Goal: Information Seeking & Learning: Learn about a topic

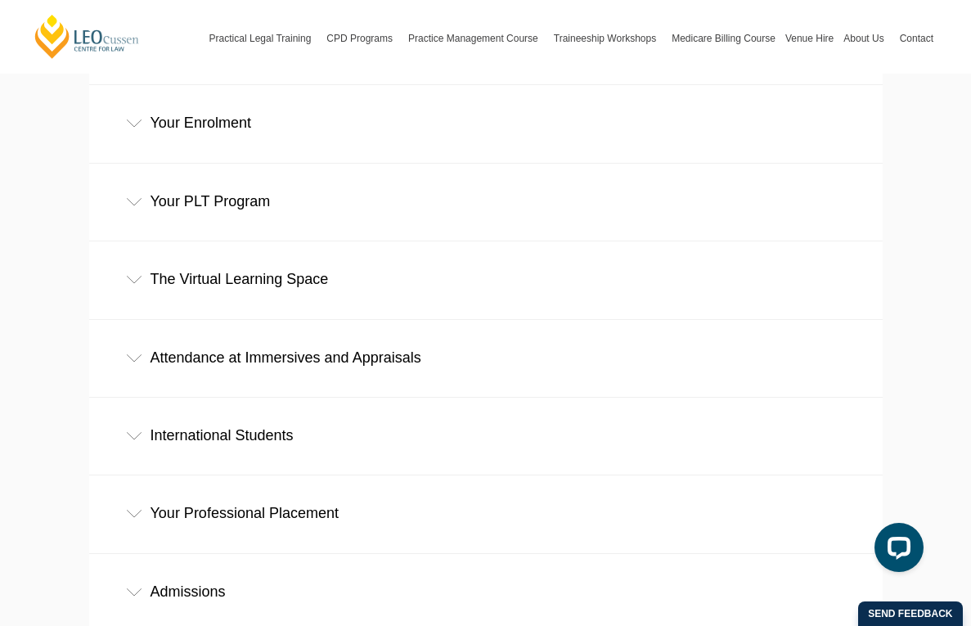
scroll to position [700, 0]
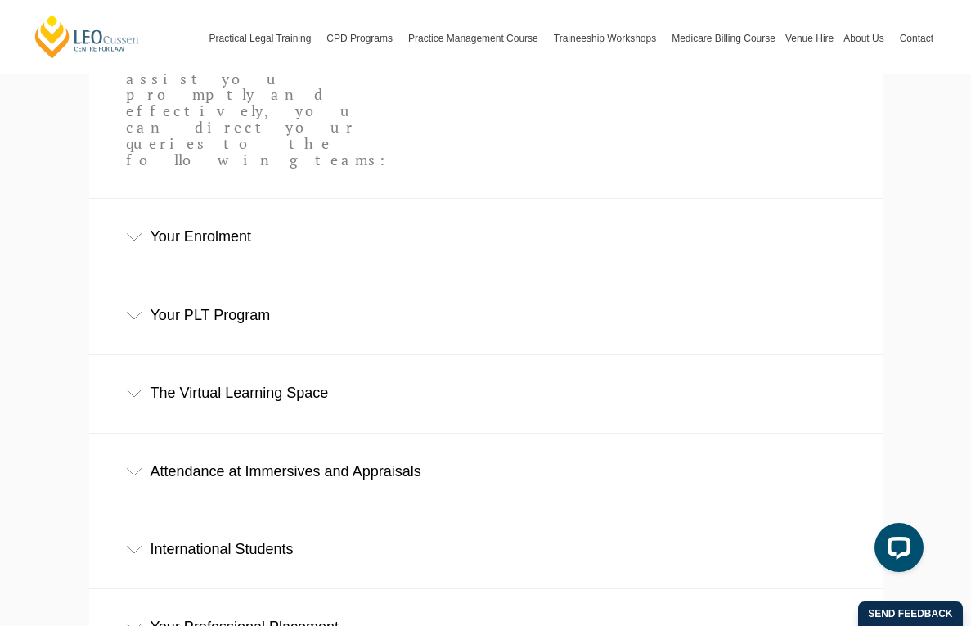
scroll to position [572, 0]
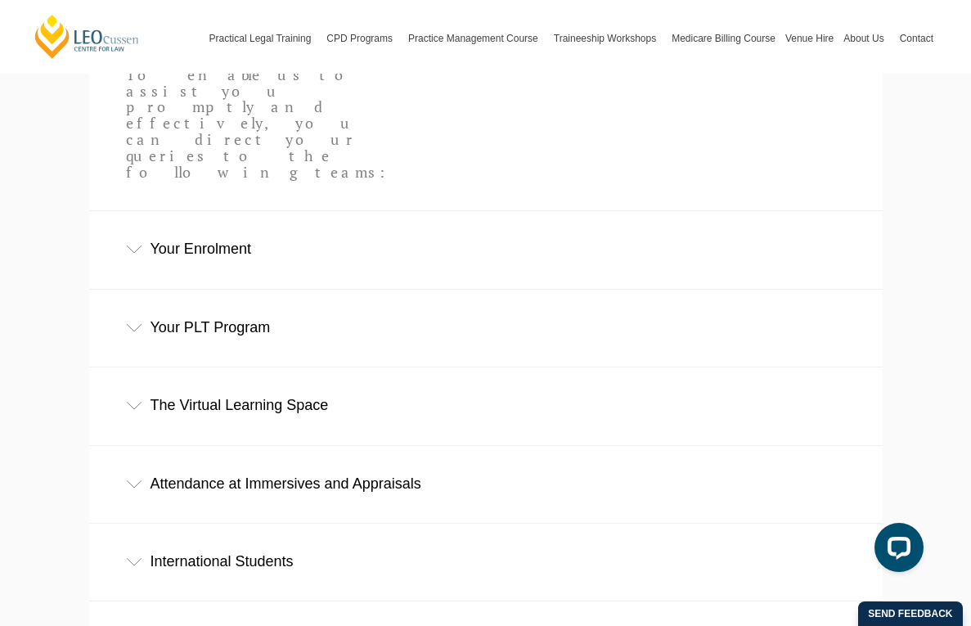
click at [167, 446] on div "Attendance at Immersives and Appraisals" at bounding box center [485, 484] width 793 height 76
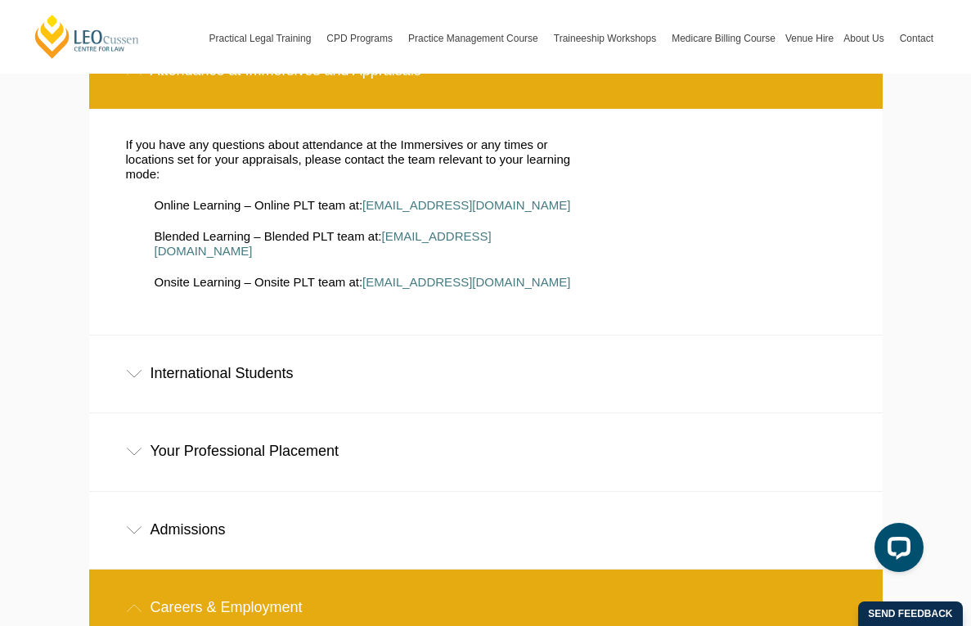
scroll to position [859, 0]
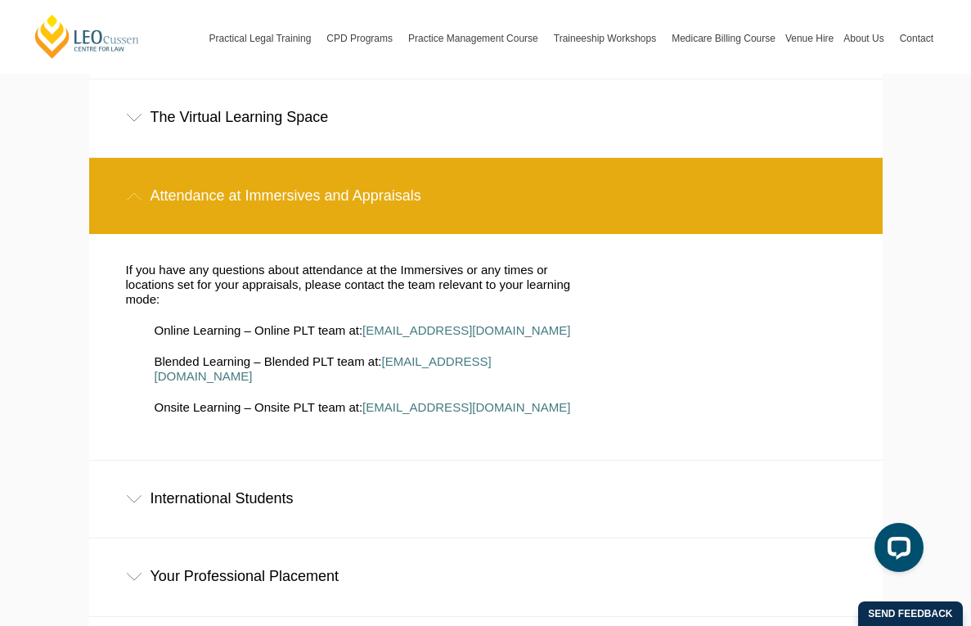
click at [181, 538] on div "Your Professional Placement" at bounding box center [485, 576] width 793 height 76
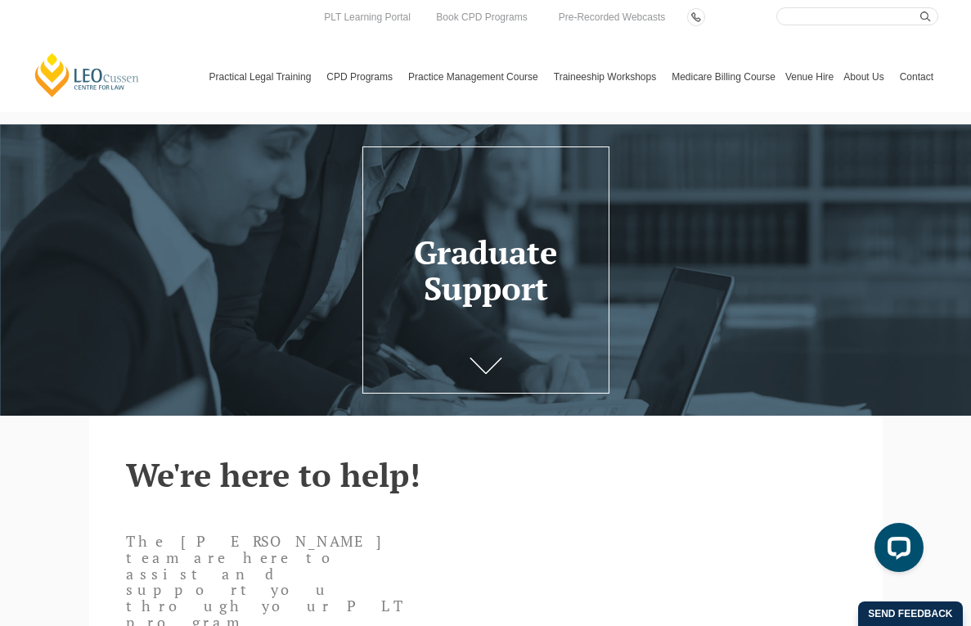
scroll to position [0, 0]
click at [815, 18] on input "Search here" at bounding box center [857, 16] width 162 height 18
type input "resume"
click at [929, 16] on button "submit" at bounding box center [929, 16] width 18 height 18
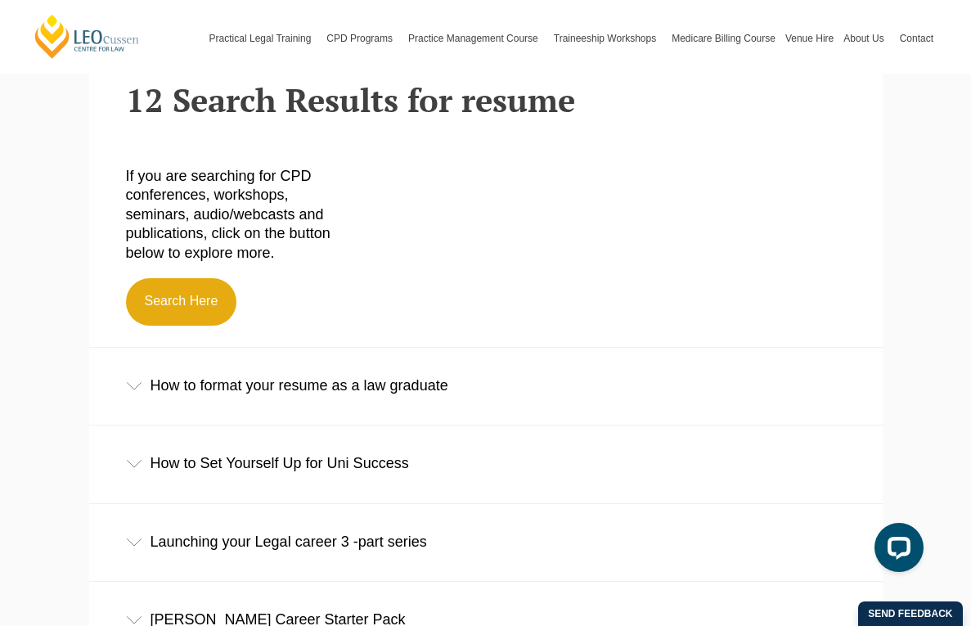
scroll to position [378, 0]
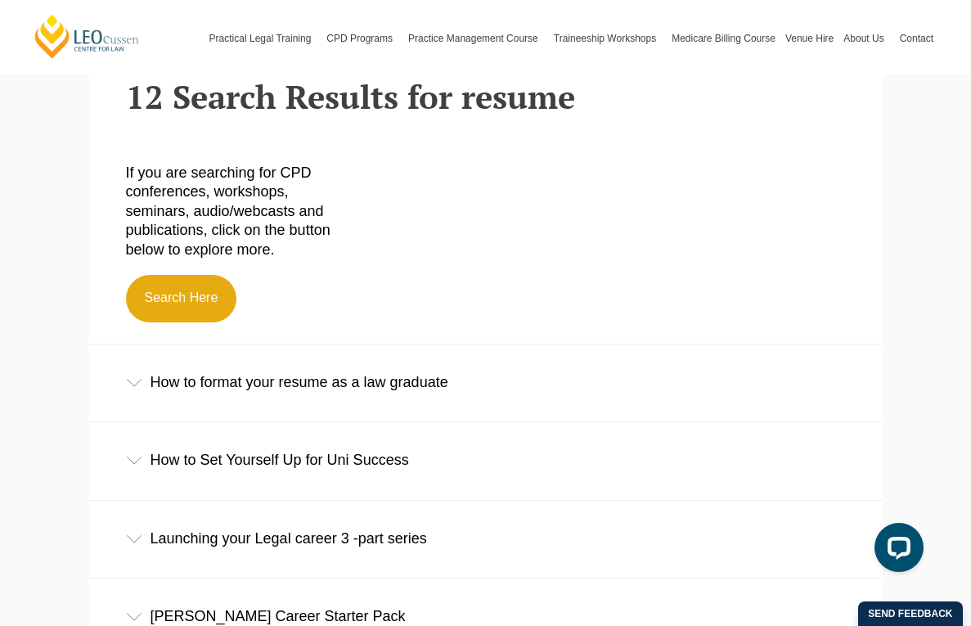
click at [305, 375] on div "How to format your resume as a law graduate" at bounding box center [485, 382] width 793 height 76
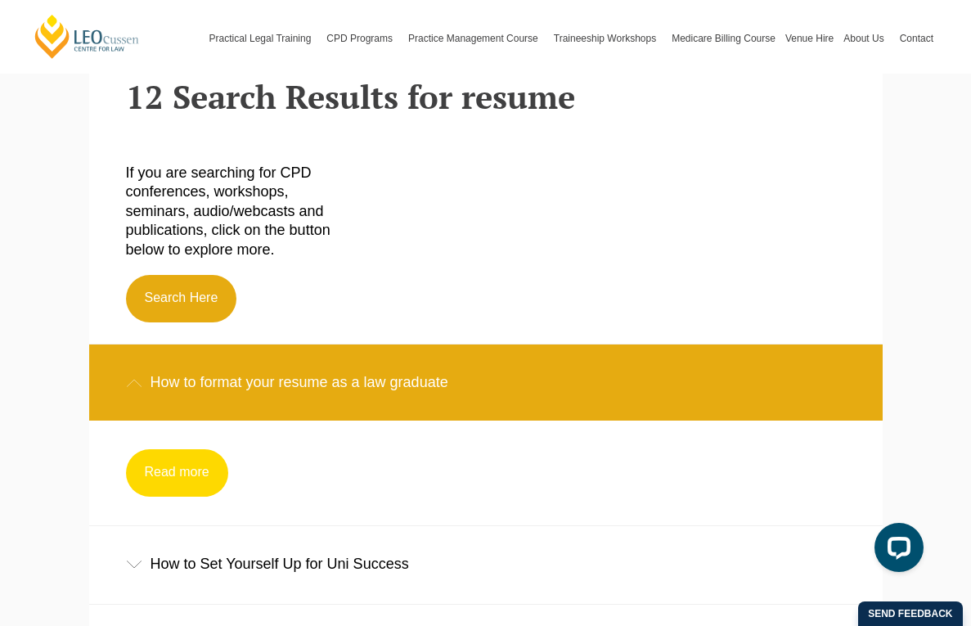
click at [164, 482] on link "Read more" at bounding box center [177, 472] width 102 height 47
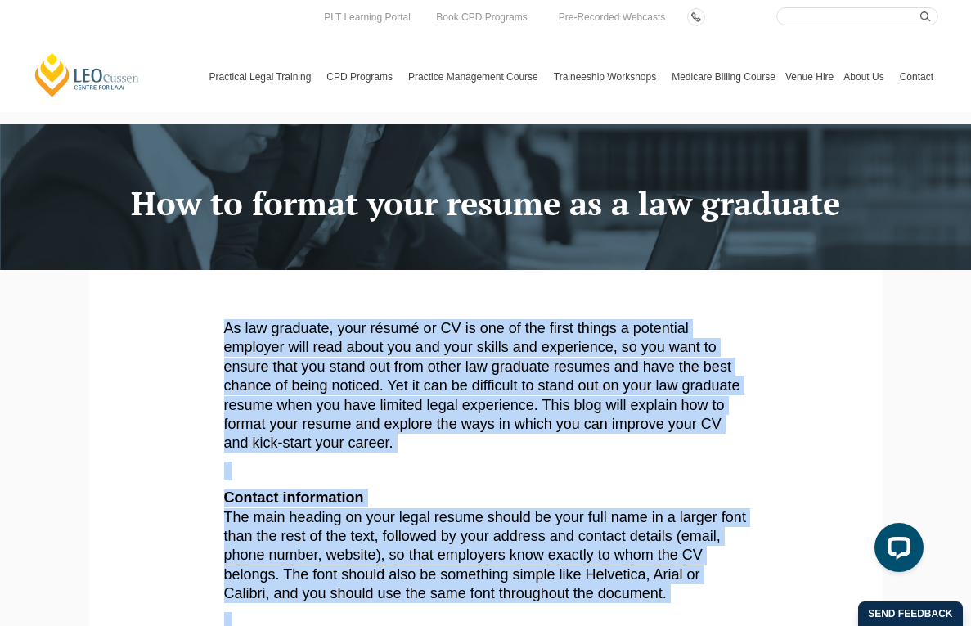
drag, startPoint x: 722, startPoint y: 474, endPoint x: -22, endPoint y: 298, distance: 764.8
click at [0, 298] on html "Leo Cussen Centre for Law Search here Practical Legal Training Our Practical Le…" at bounding box center [485, 313] width 971 height 626
copy article "As law graduate, your résumé or CV is one of the first things a potential emplo…"
